Goal: Task Accomplishment & Management: Manage account settings

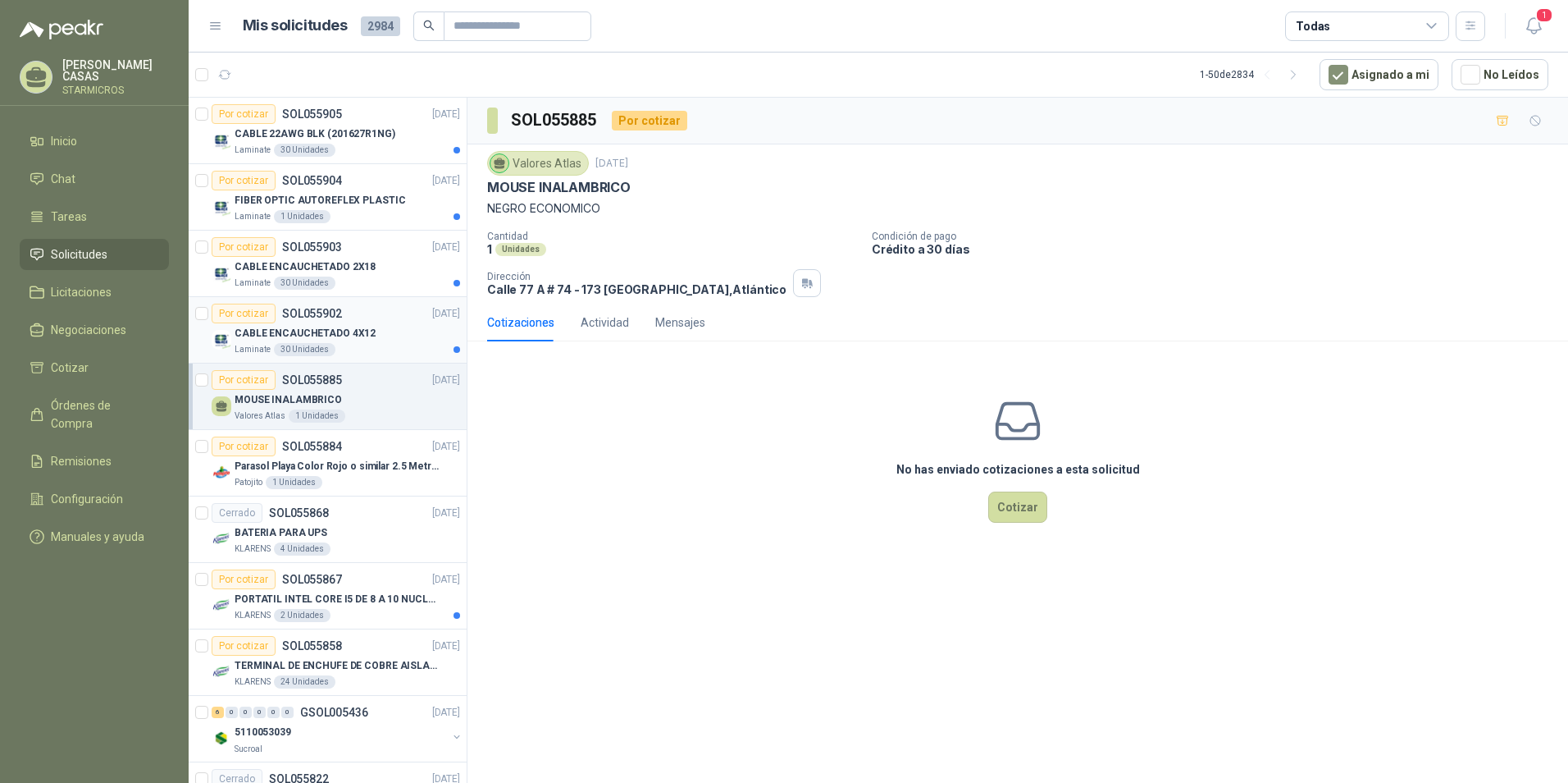
click at [364, 343] on div "Laminate 30 Unidades" at bounding box center [347, 350] width 225 height 13
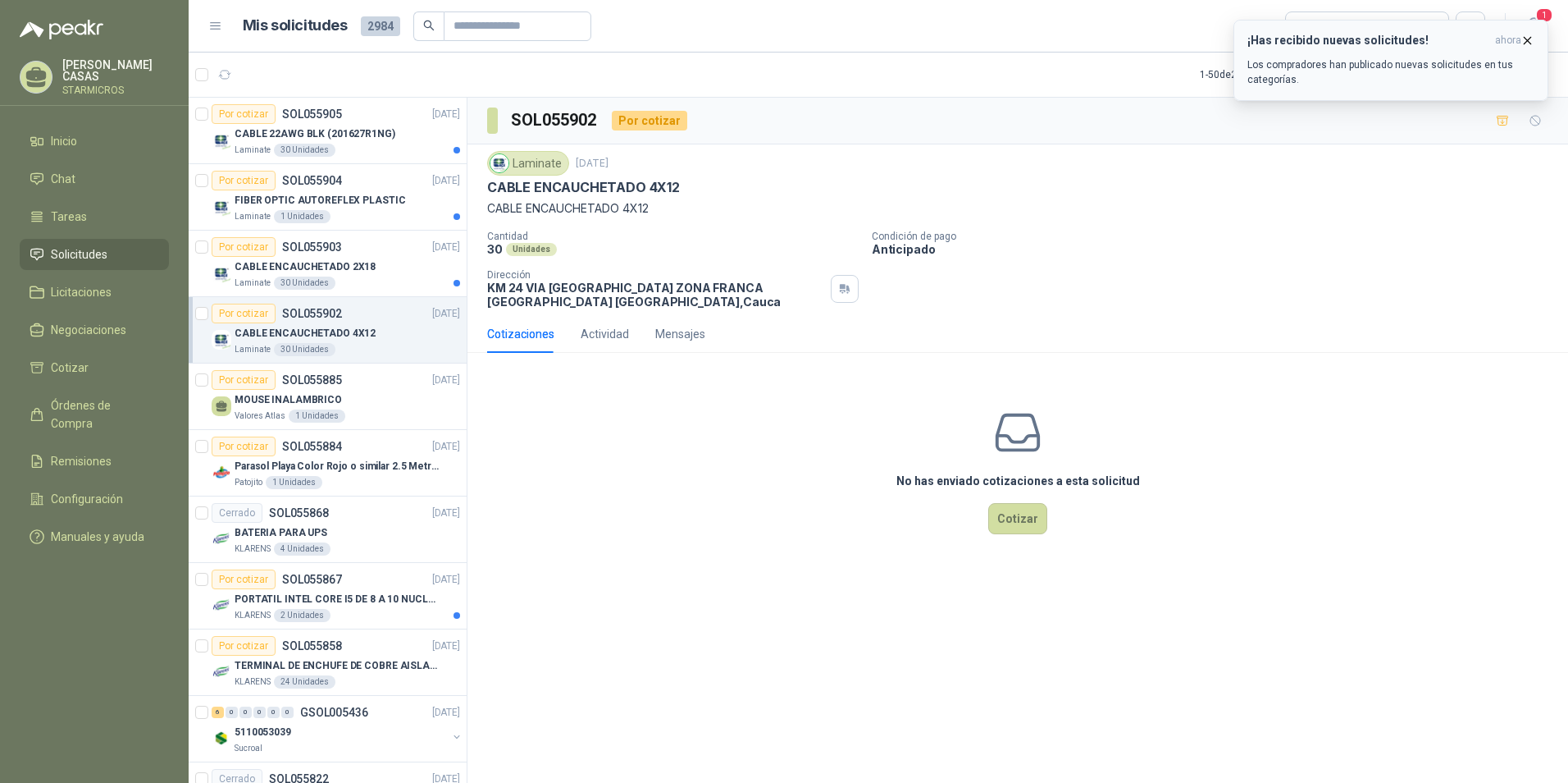
click at [1369, 71] on p "Los compradores han publicado nuevas solicitudes en tus categorías." at bounding box center [1390, 72] width 287 height 30
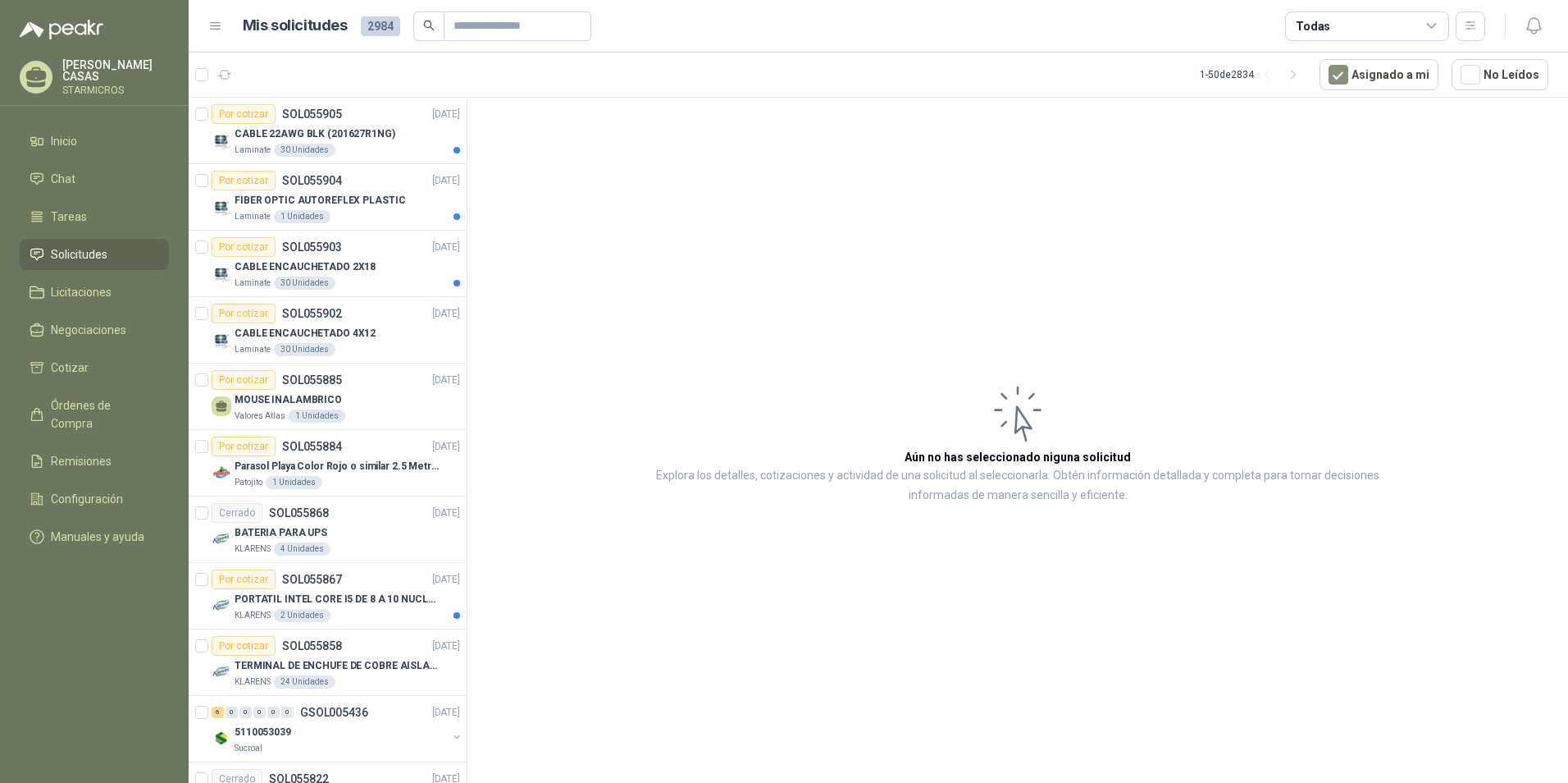
click at [1003, 206] on article "Aún no has seleccionado niguna solicitud Explora los detalles, cotizaciones y a…" at bounding box center [1017, 442] width 1100 height 690
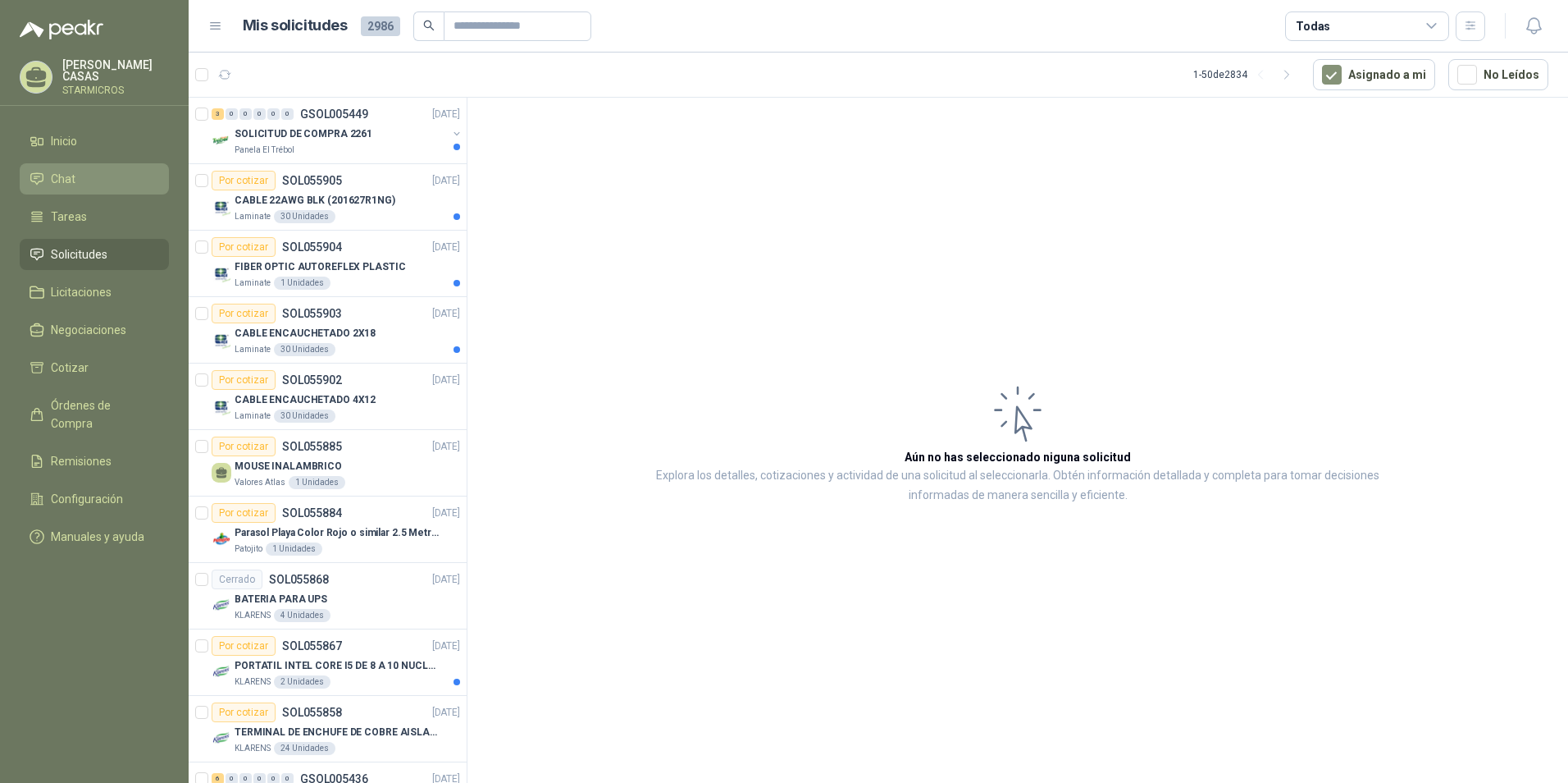
click at [73, 175] on span "Chat" at bounding box center [63, 179] width 24 height 18
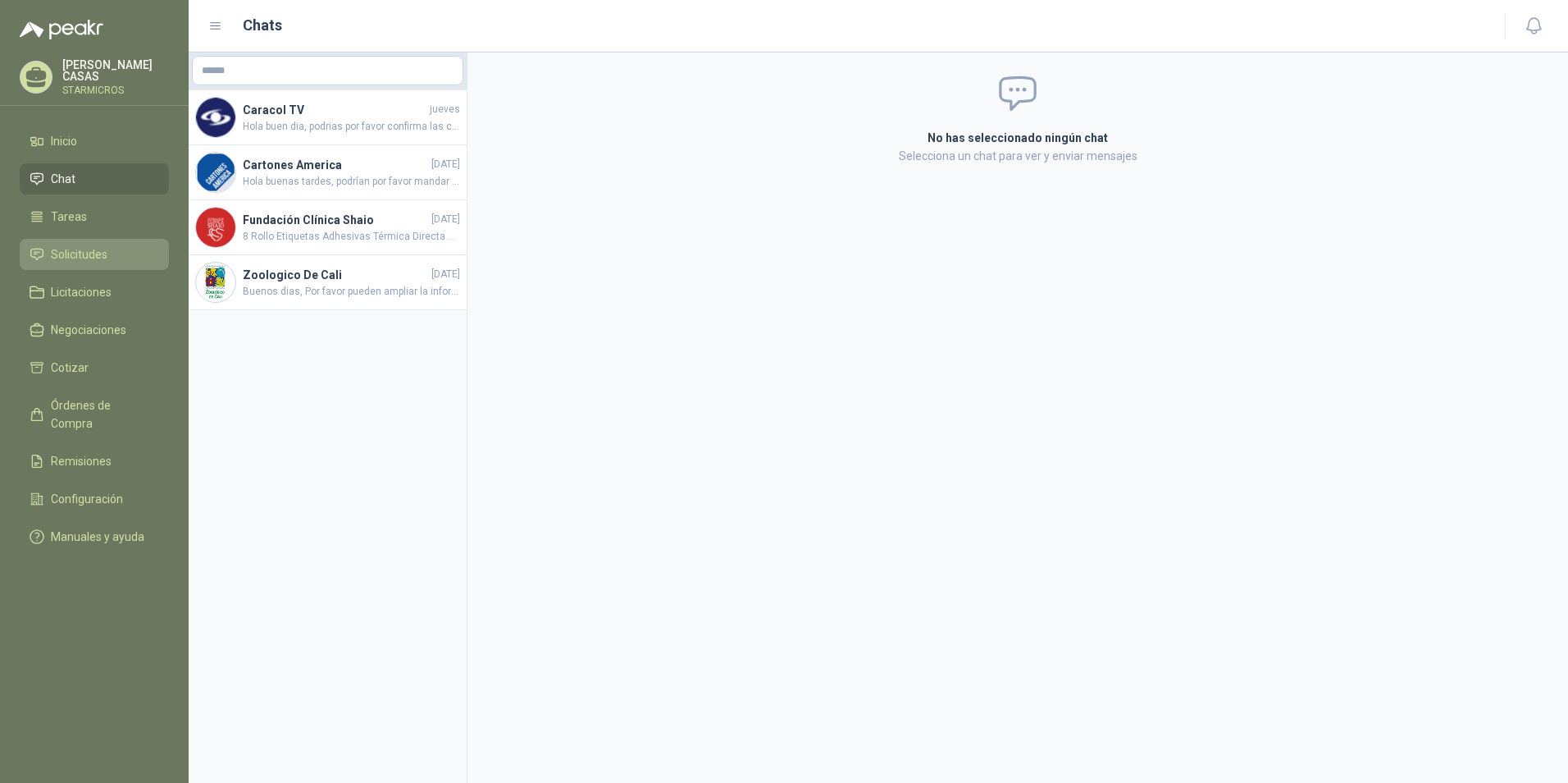
click at [96, 262] on link "Solicitudes" at bounding box center [94, 254] width 150 height 31
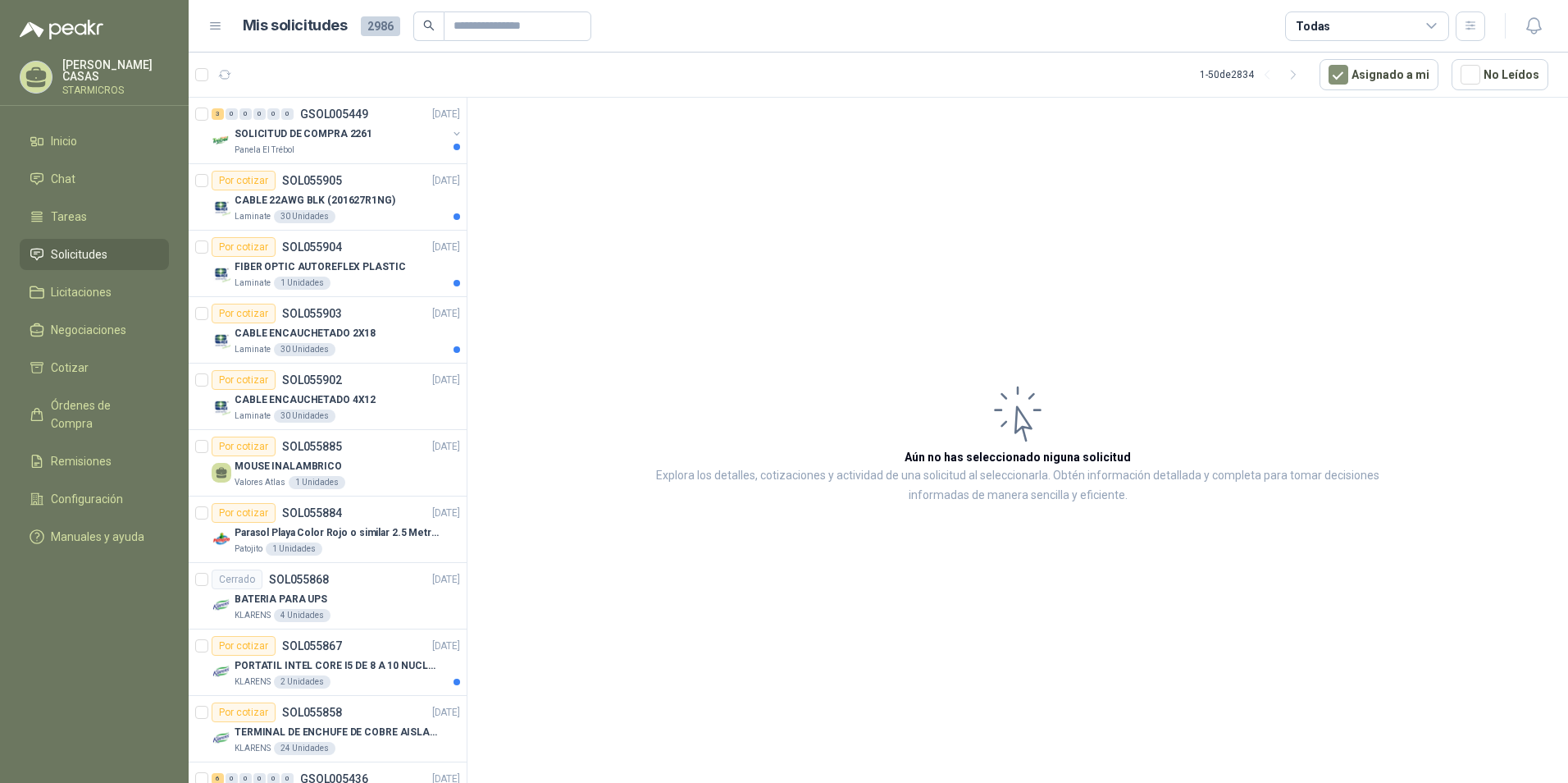
click at [1088, 321] on article "Aún no has seleccionado niguna solicitud Explora los detalles, cotizaciones y a…" at bounding box center [1017, 442] width 1100 height 690
